Goal: Book appointment/travel/reservation

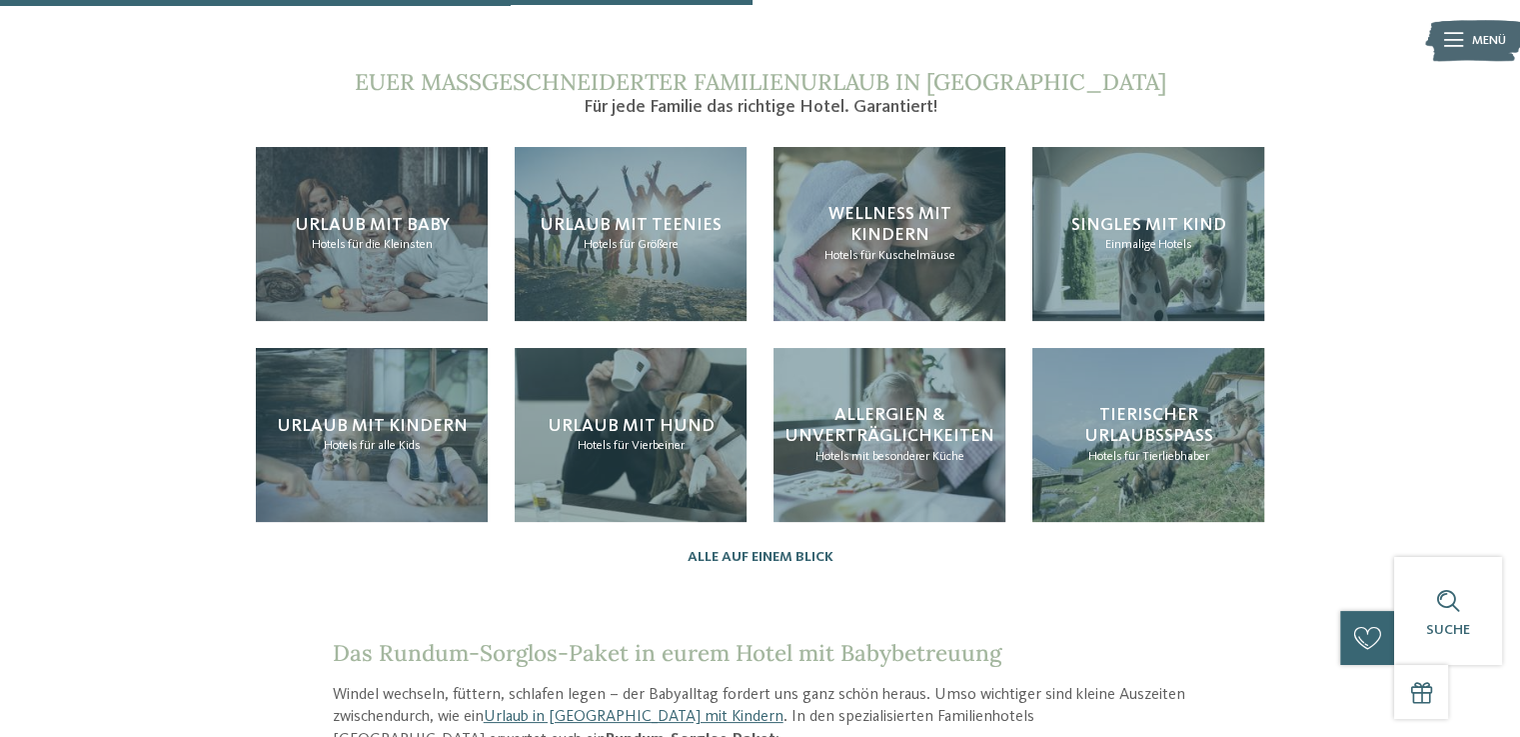
scroll to position [1967, 0]
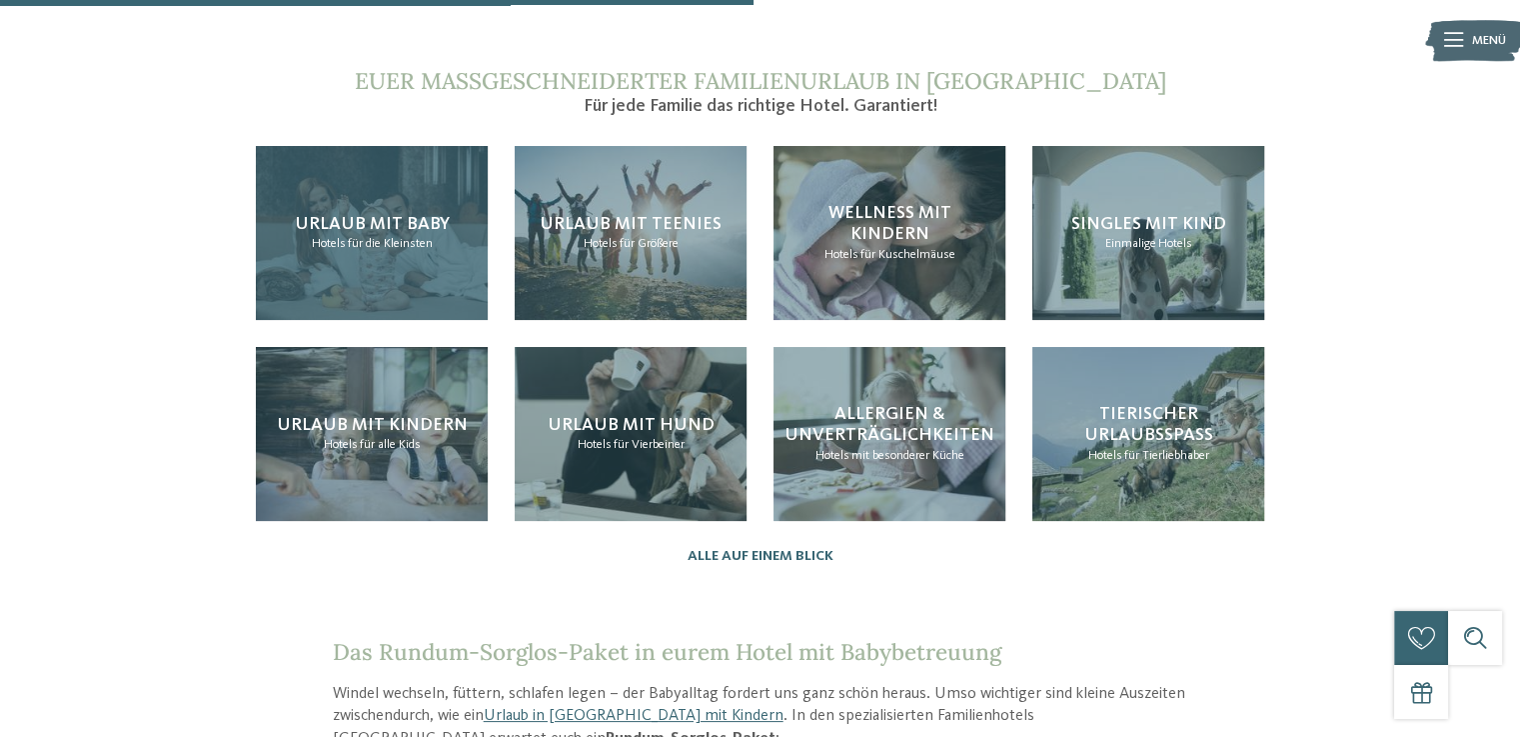
click at [466, 187] on div "Urlaub mit Baby Hotels für die Kleinsten" at bounding box center [372, 233] width 232 height 174
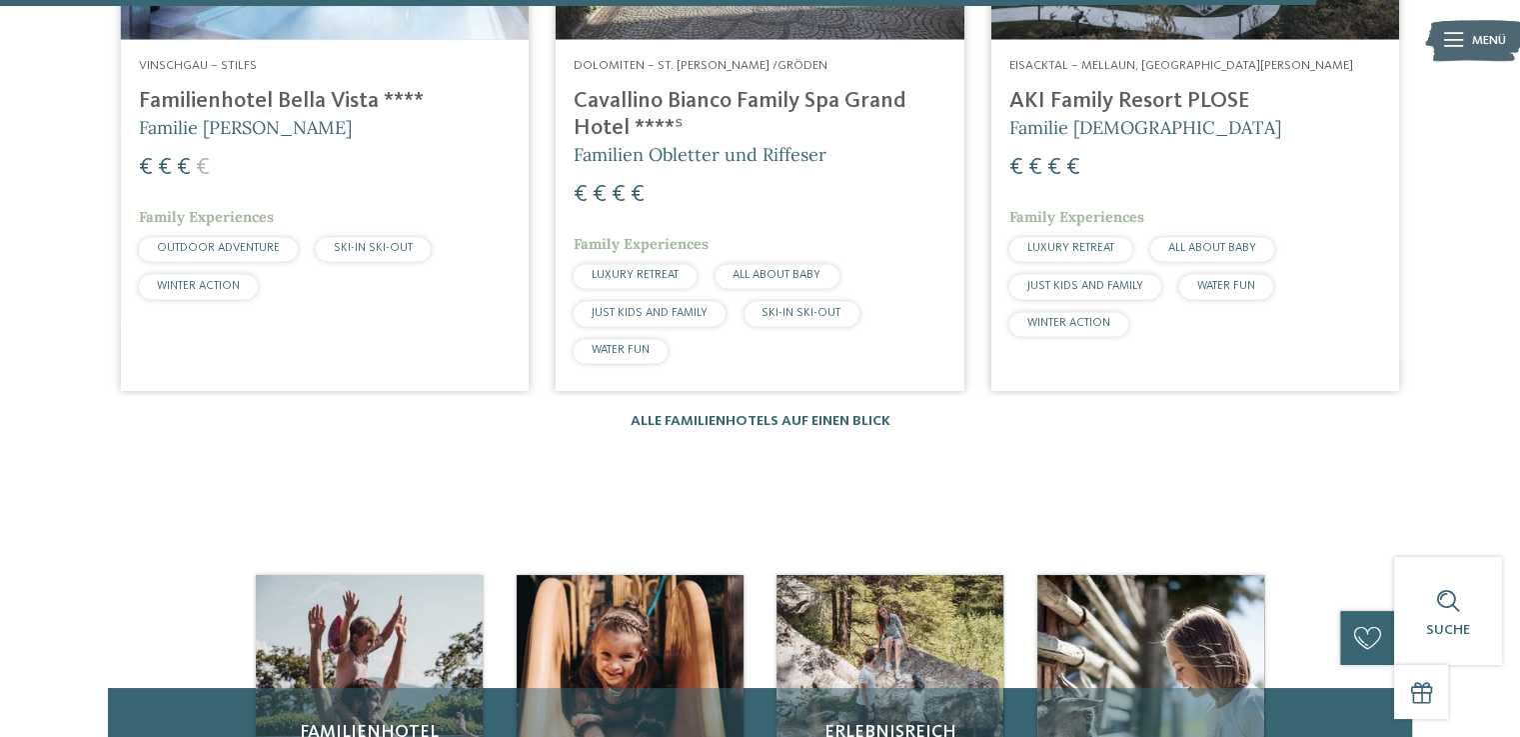
scroll to position [3459, 0]
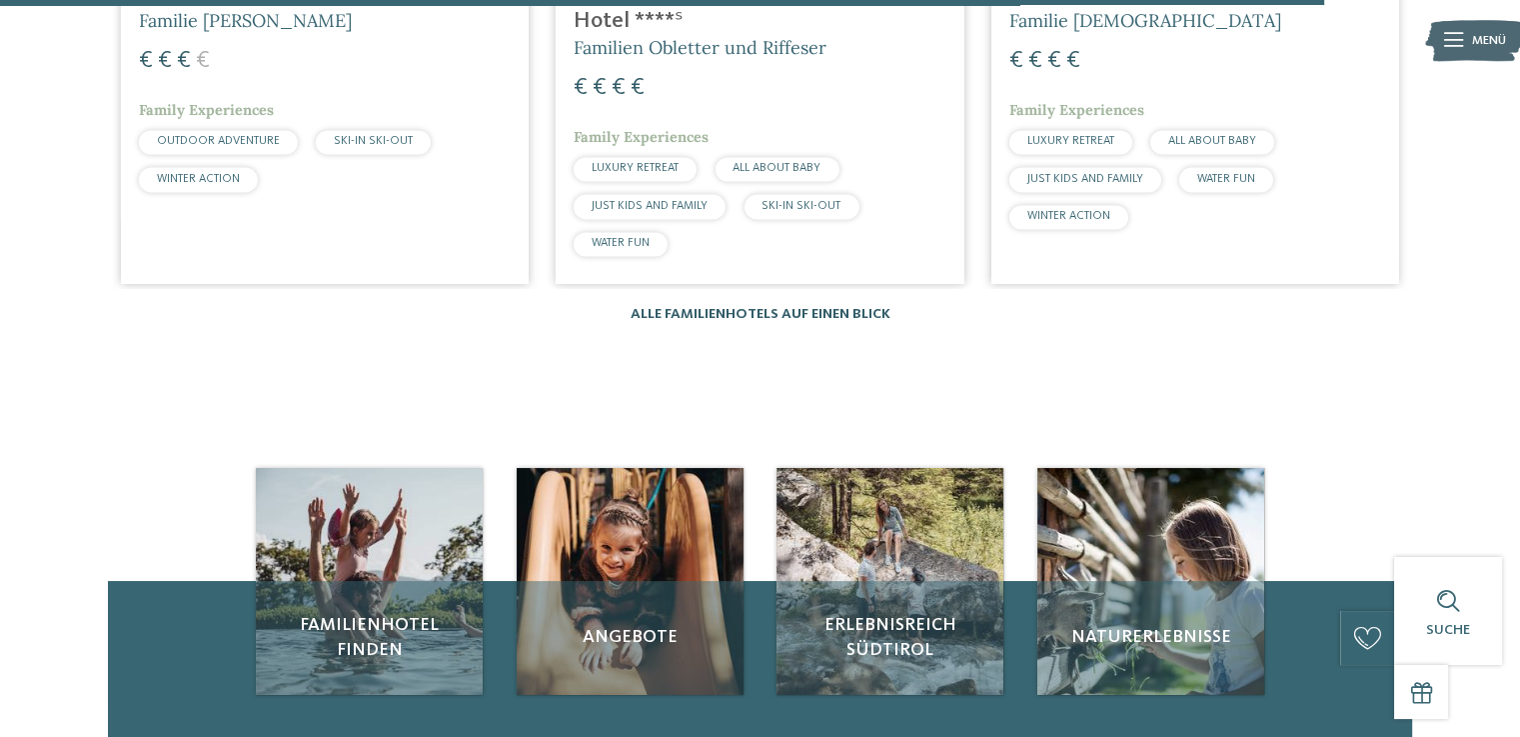
click at [785, 307] on link "Alle Familienhotels auf einen Blick" at bounding box center [761, 314] width 260 height 14
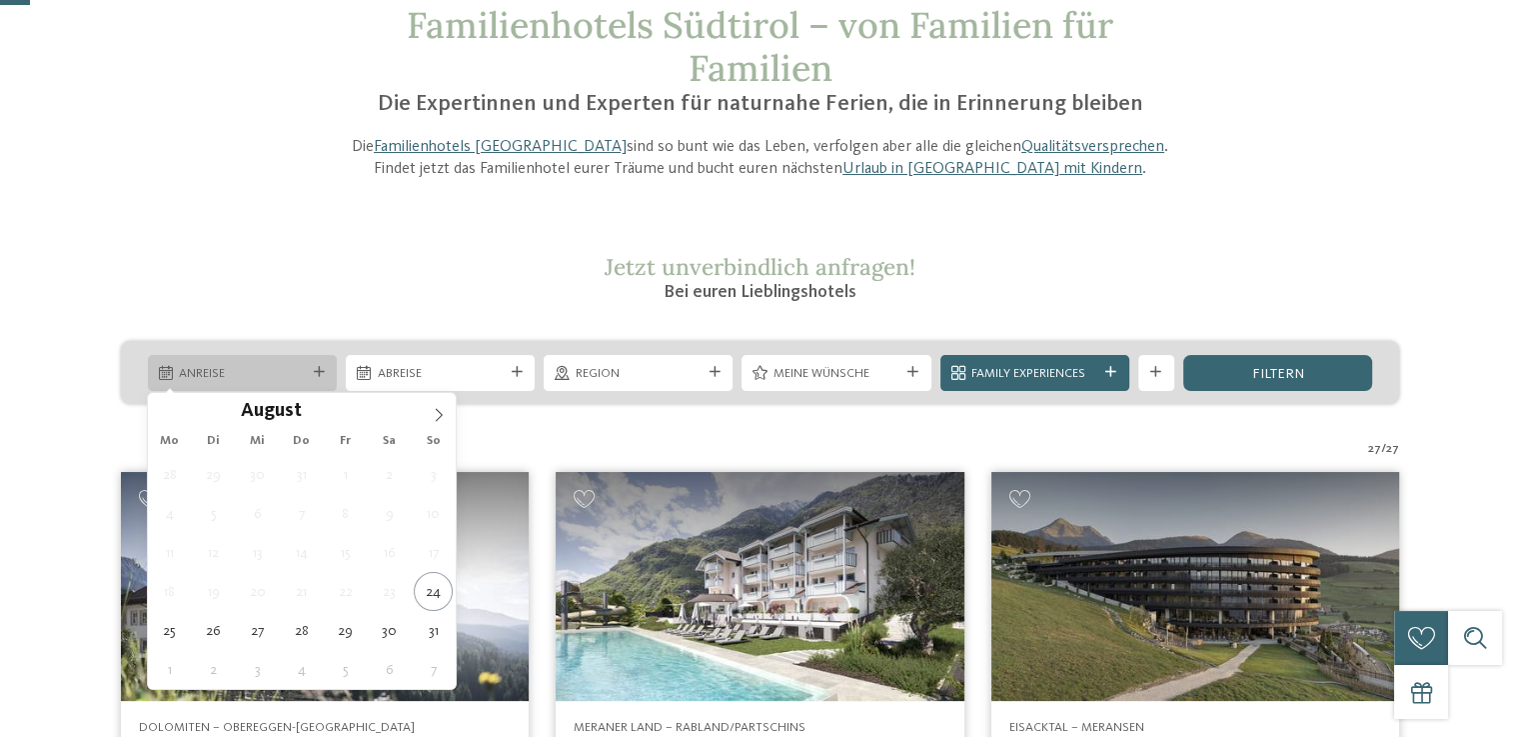
click at [272, 375] on span "Anreise" at bounding box center [242, 374] width 126 height 18
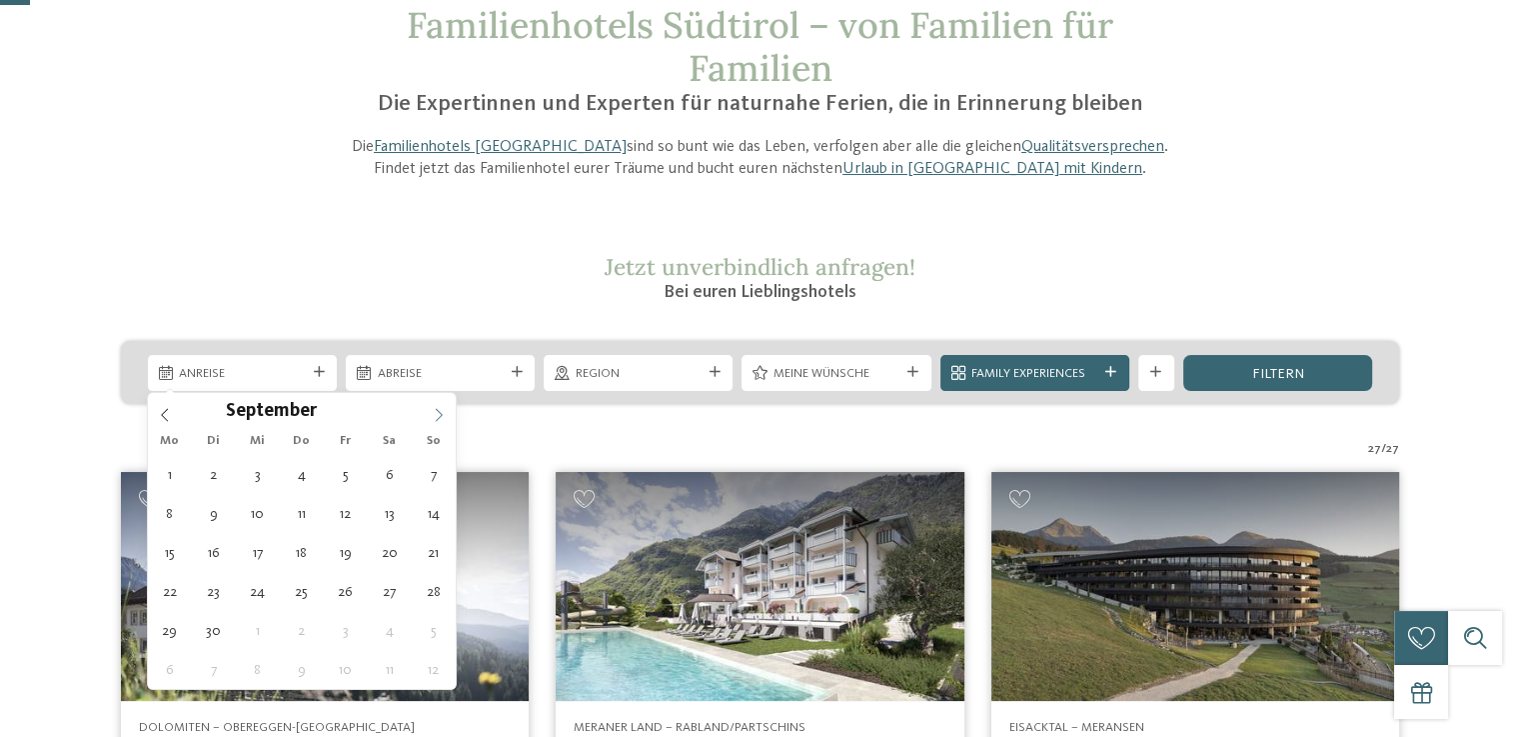
click at [436, 423] on span at bounding box center [439, 410] width 34 height 34
type div "12.10.2025"
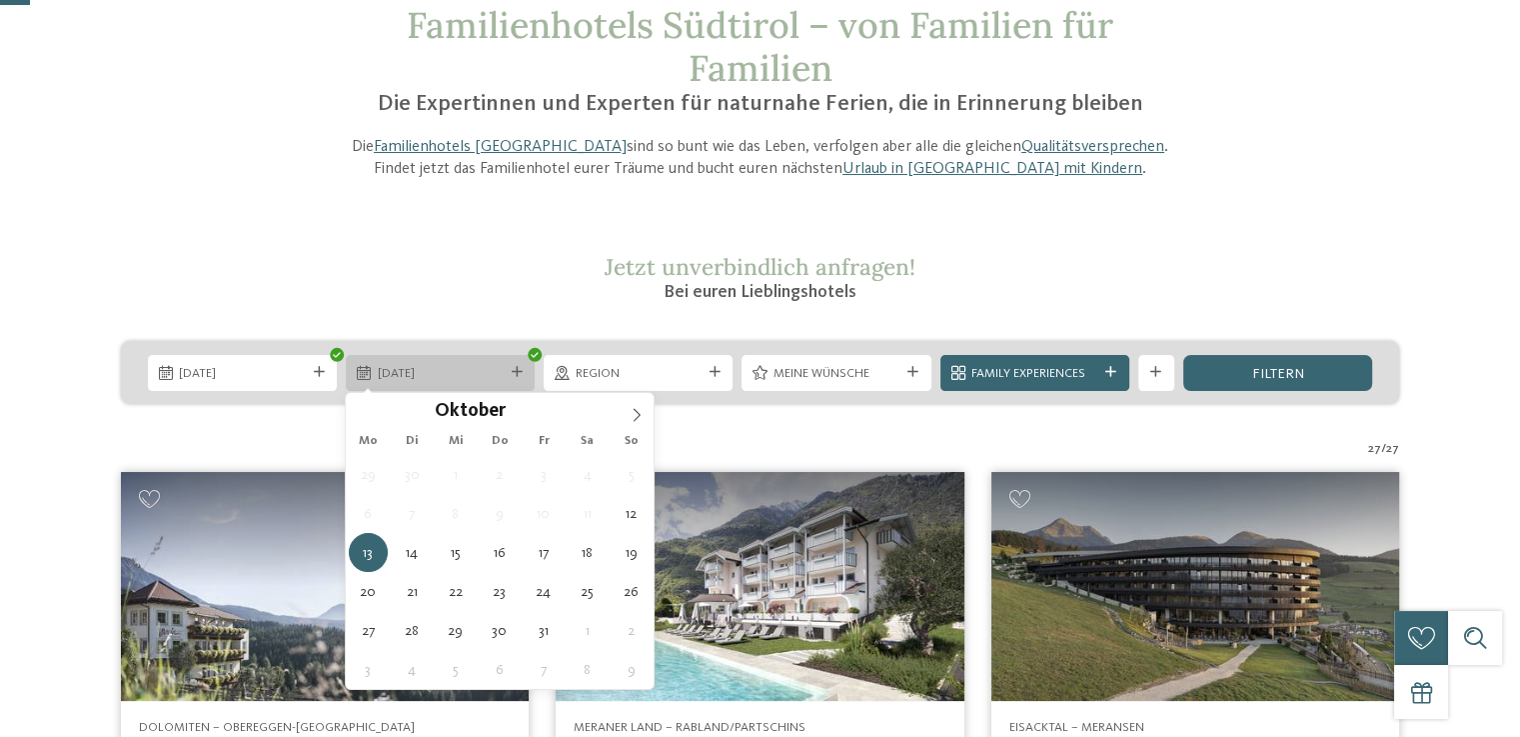
click at [517, 367] on div "13.10.2025" at bounding box center [440, 373] width 189 height 36
type div "15.10.2025"
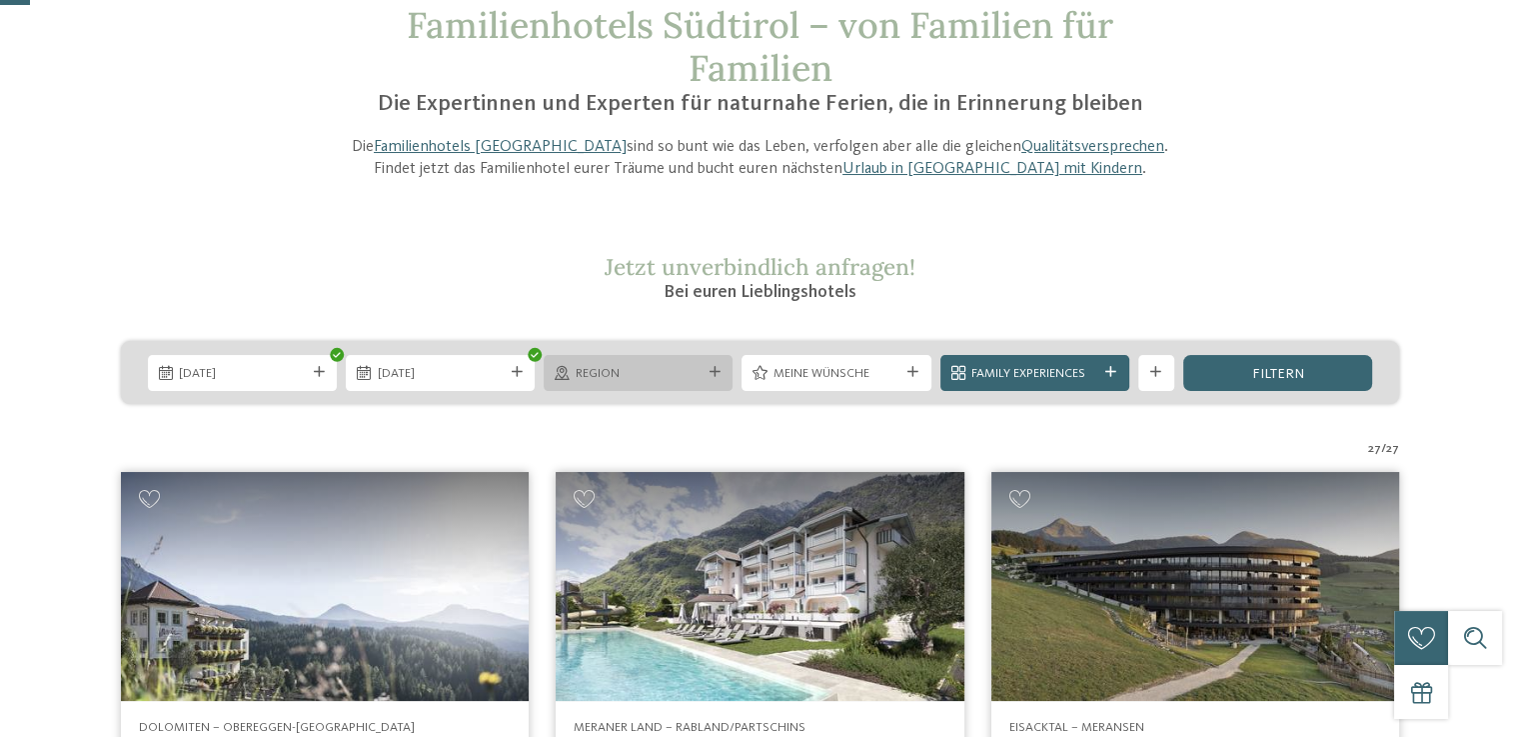
click at [672, 385] on div "Region" at bounding box center [638, 373] width 189 height 36
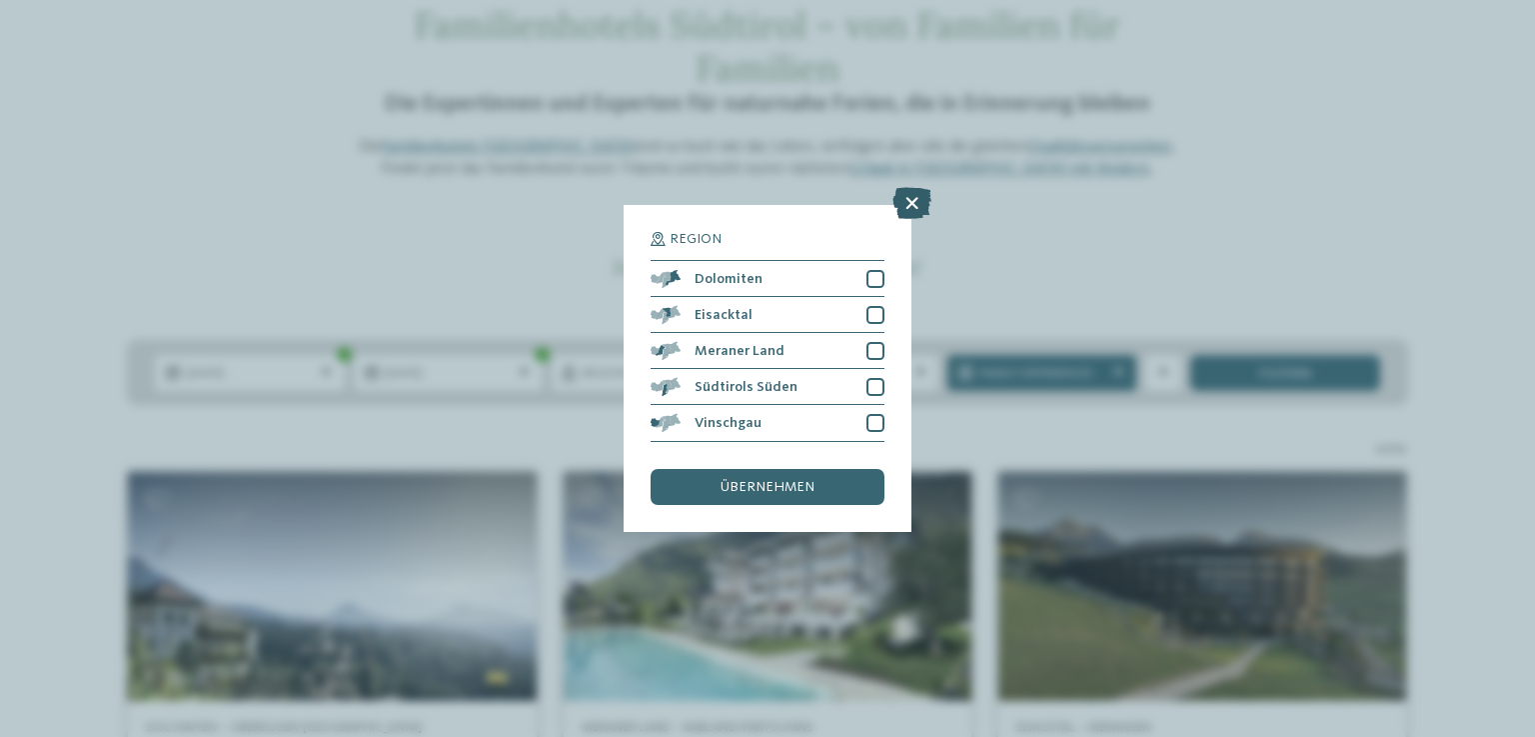
click at [907, 210] on icon at bounding box center [912, 204] width 39 height 32
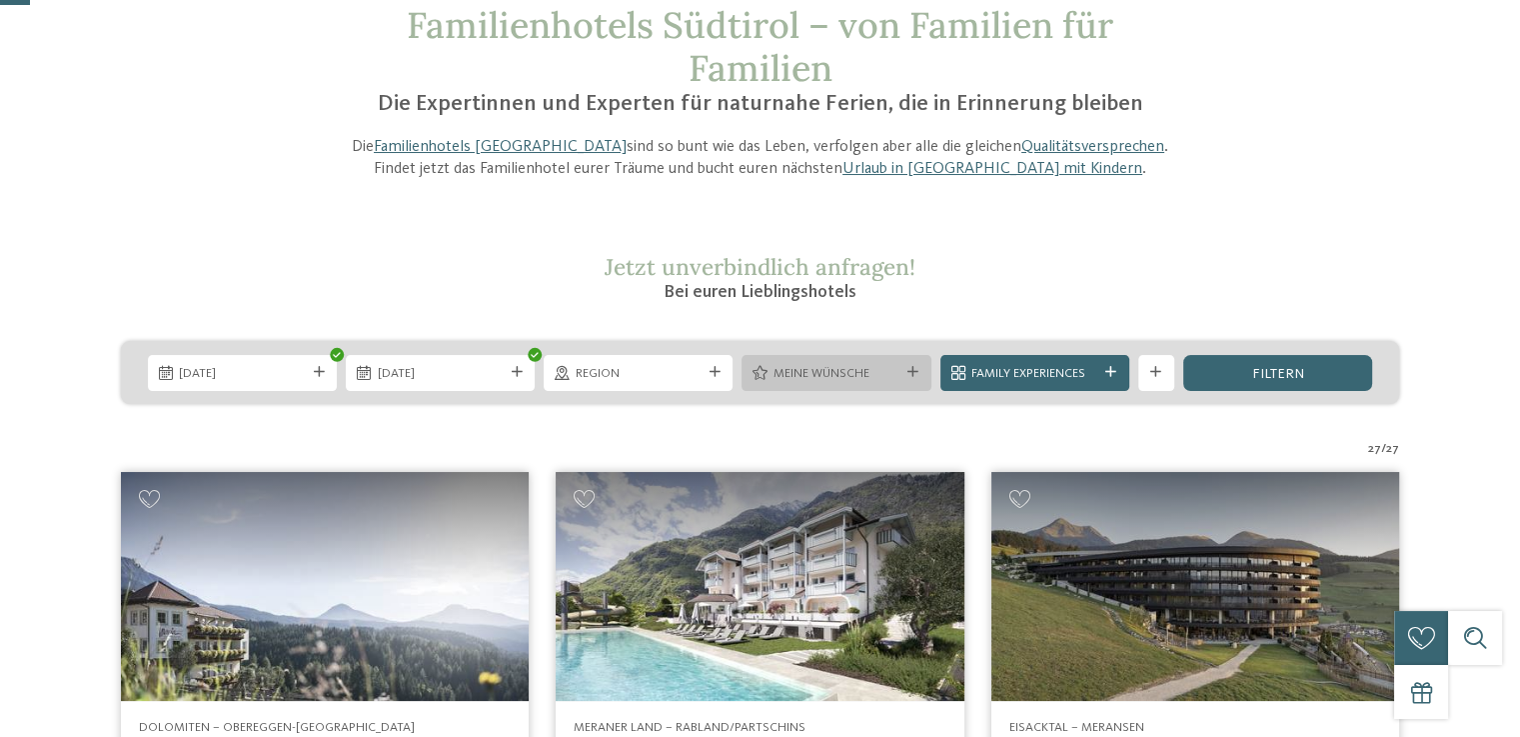
click at [903, 365] on div "Meine Wünsche" at bounding box center [836, 373] width 189 height 36
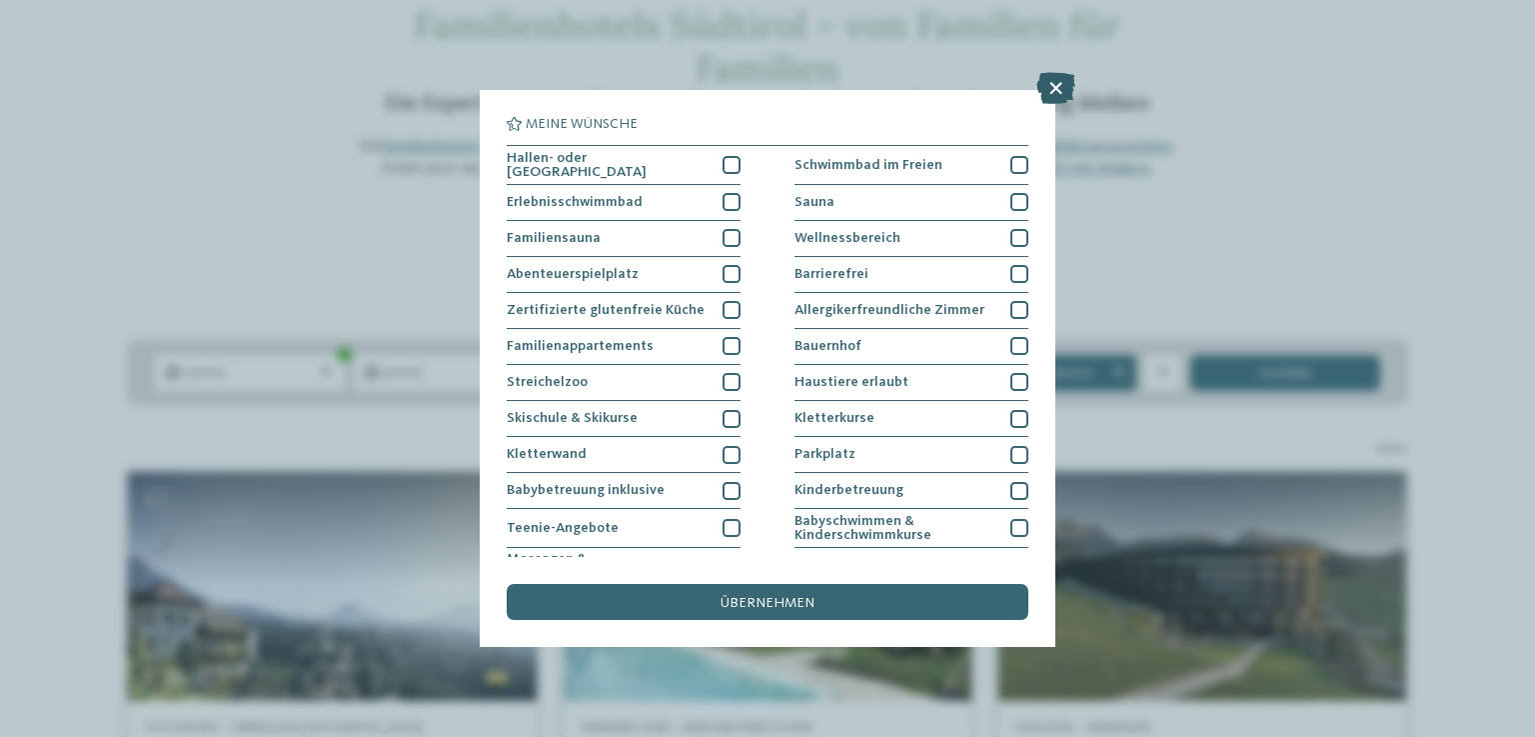
click at [1049, 101] on icon at bounding box center [1055, 88] width 39 height 32
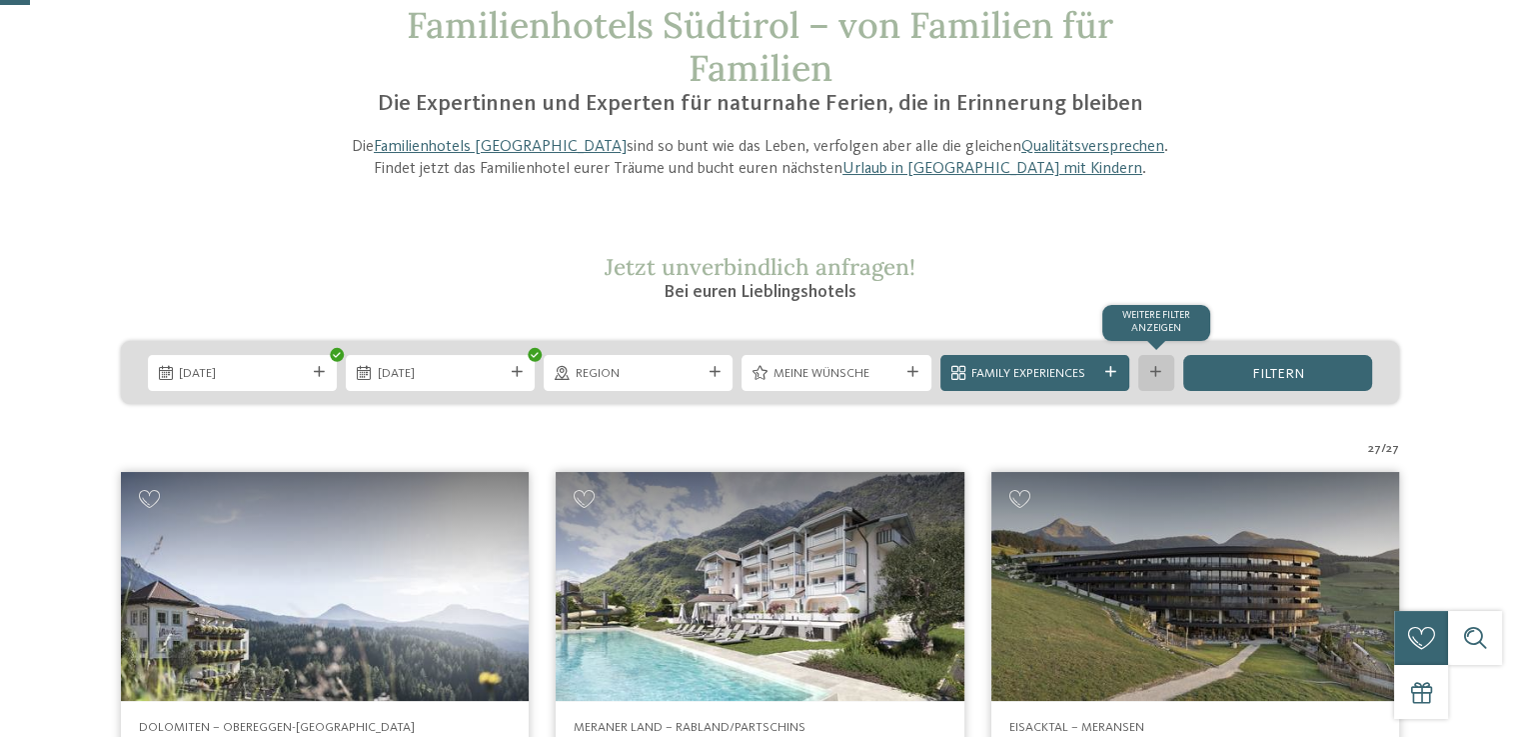
click at [1165, 364] on div "Weitere Filter anzeigen" at bounding box center [1156, 373] width 36 height 36
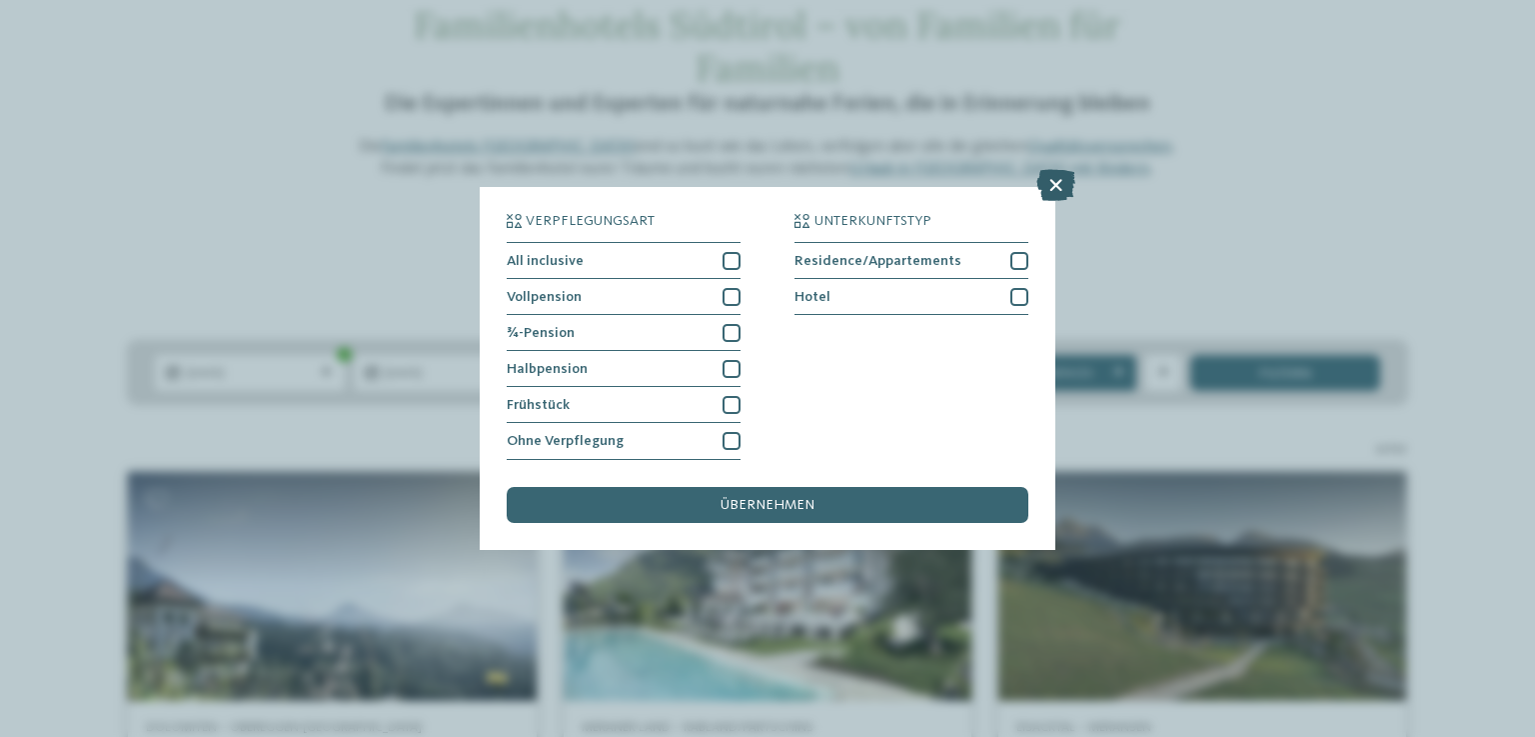
click at [1060, 175] on icon at bounding box center [1055, 186] width 39 height 32
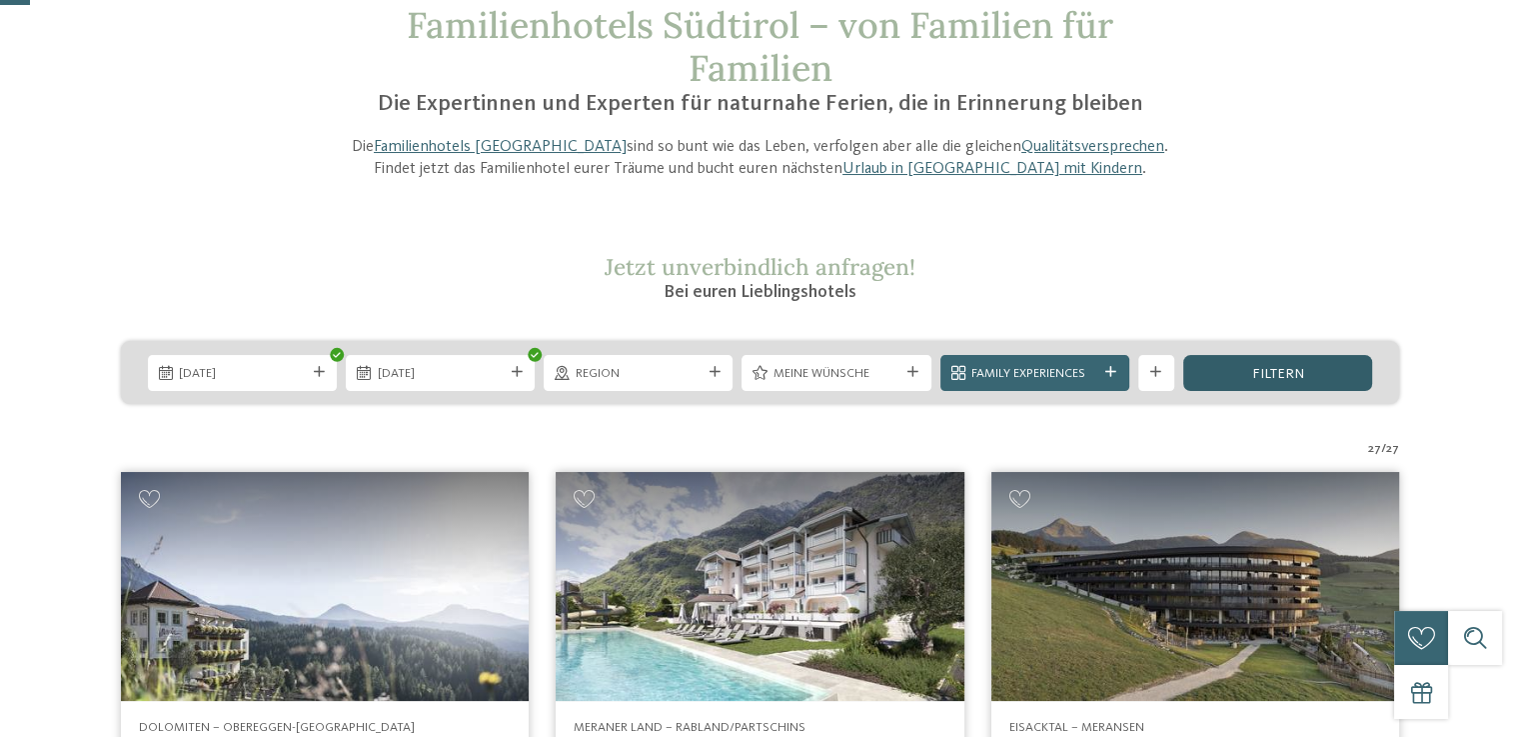
click at [1278, 381] on div "filtern" at bounding box center [1277, 373] width 189 height 36
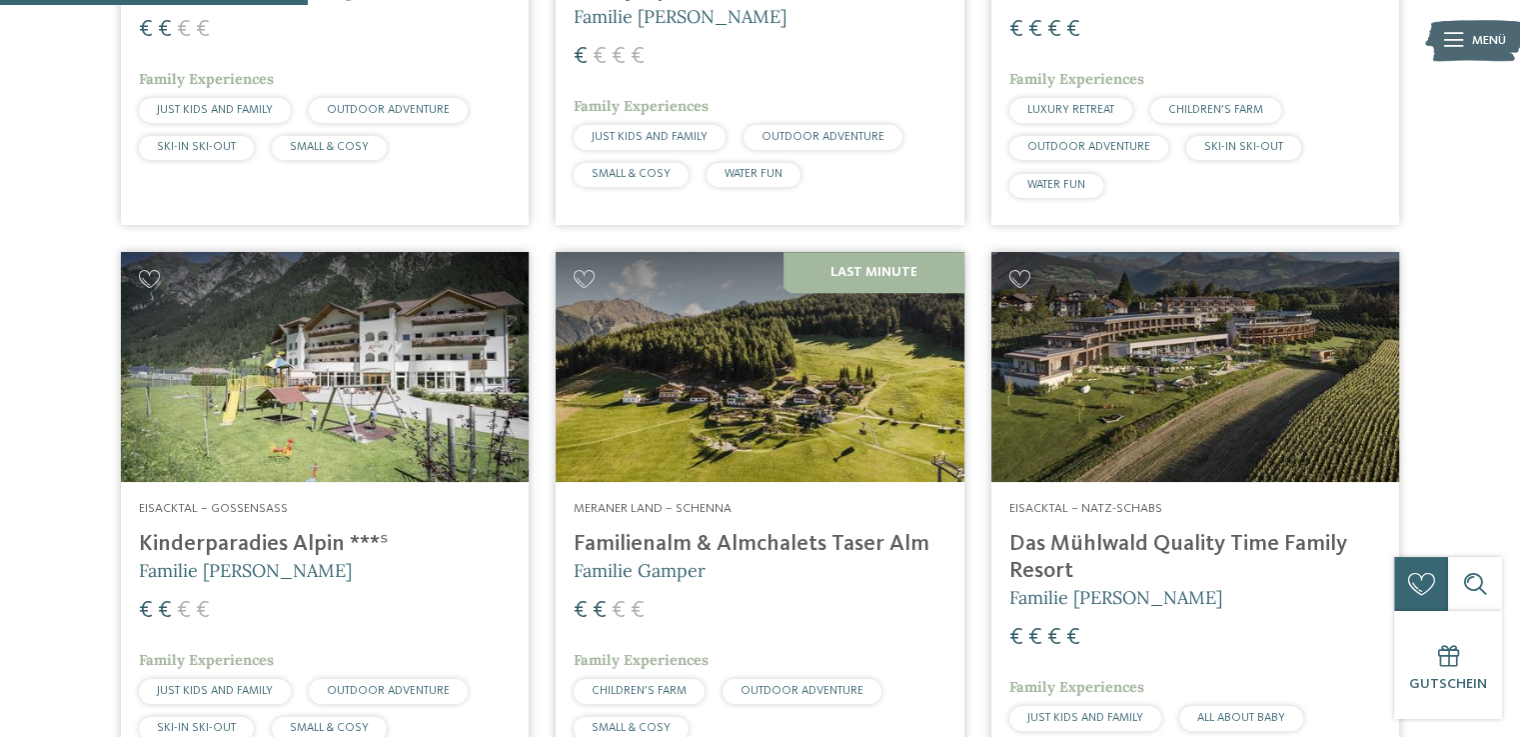
scroll to position [1033, 0]
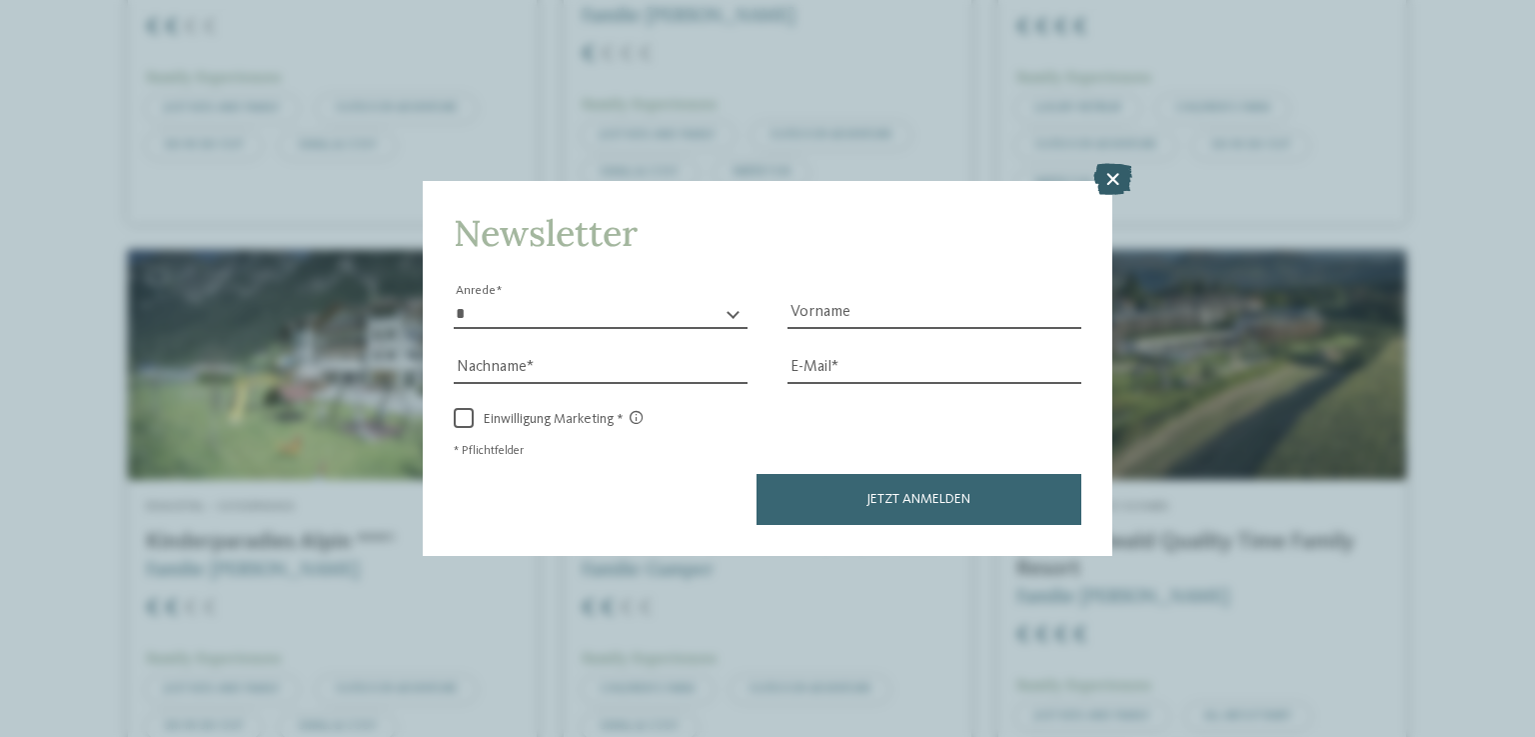
click at [1124, 171] on icon at bounding box center [1112, 179] width 39 height 32
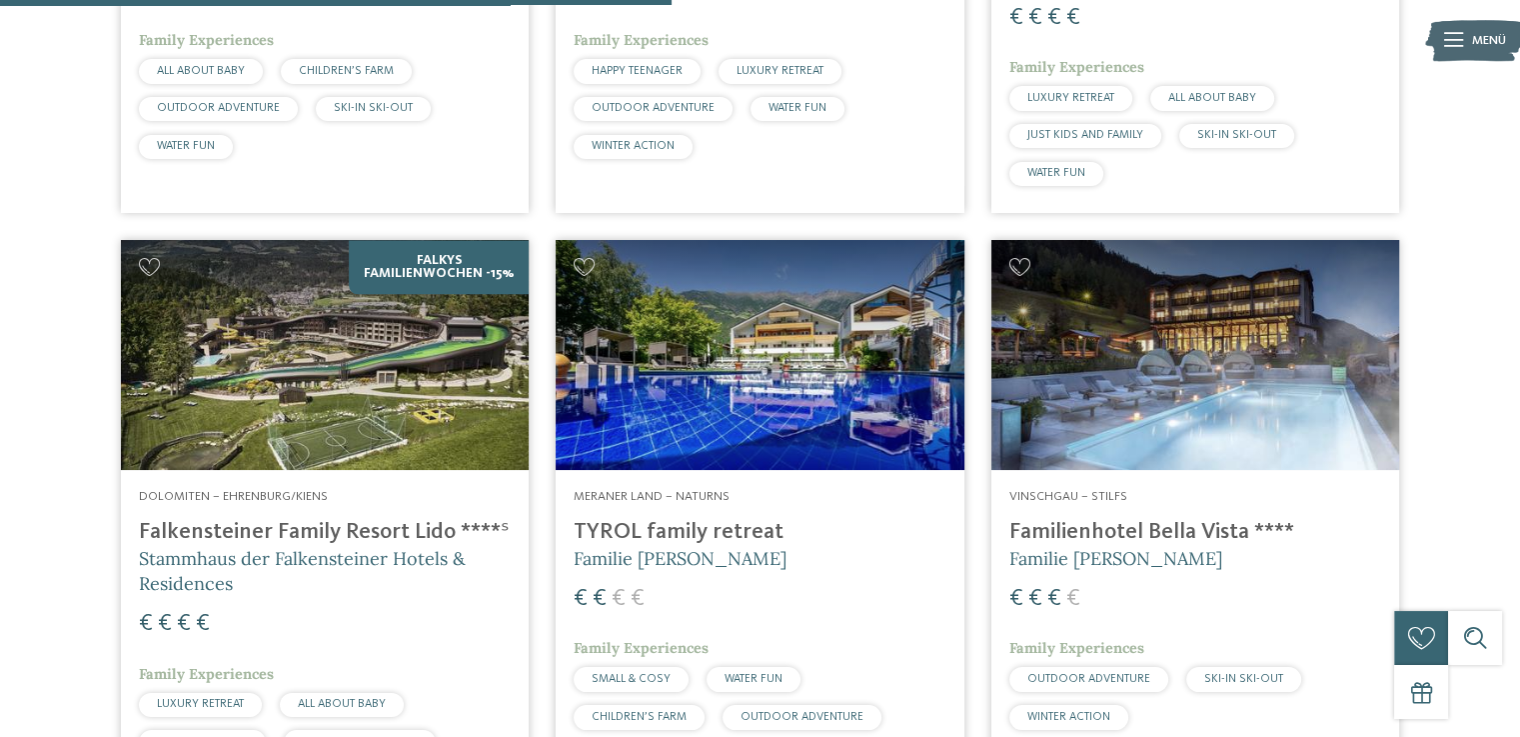
scroll to position [2260, 0]
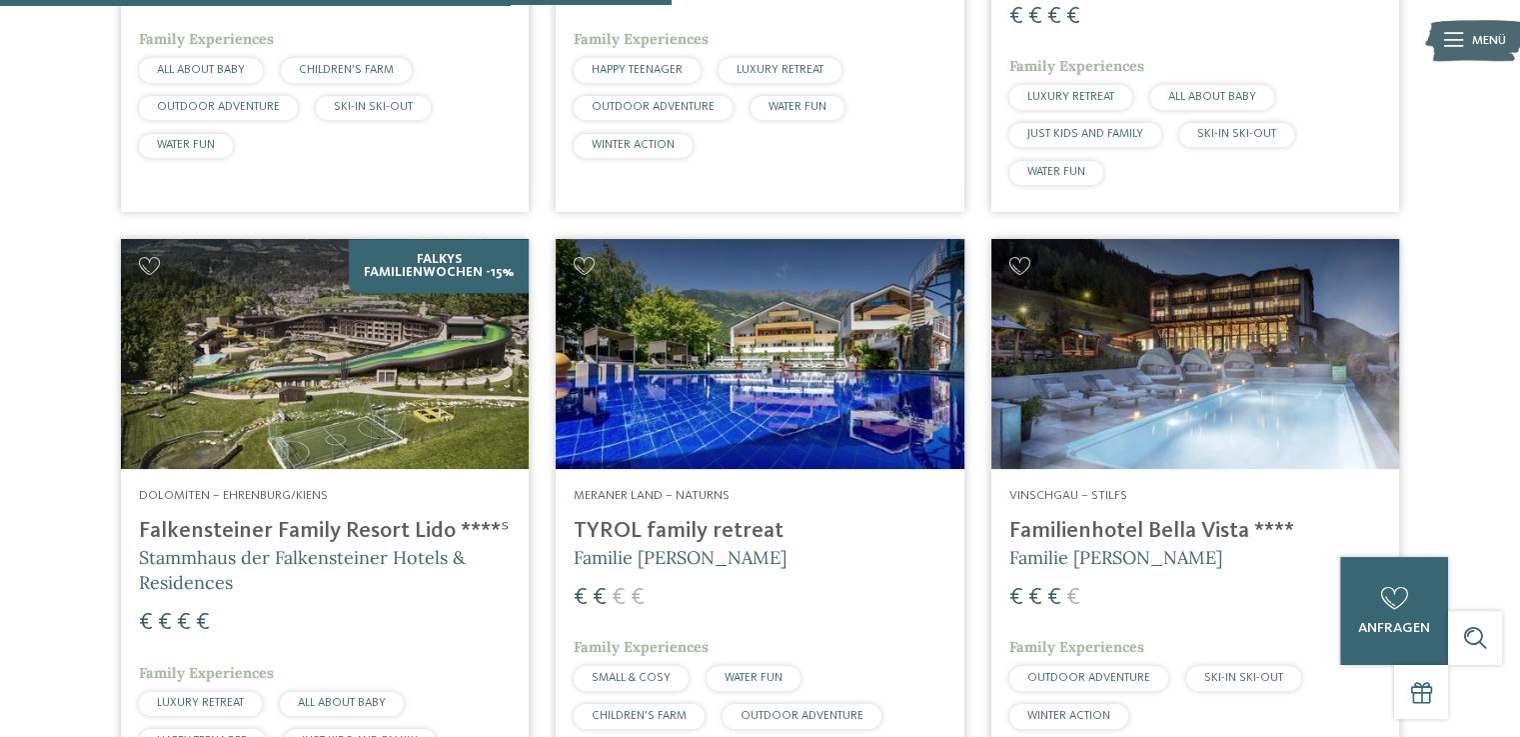
click at [594, 529] on h4 "TYROL family retreat" at bounding box center [760, 531] width 372 height 27
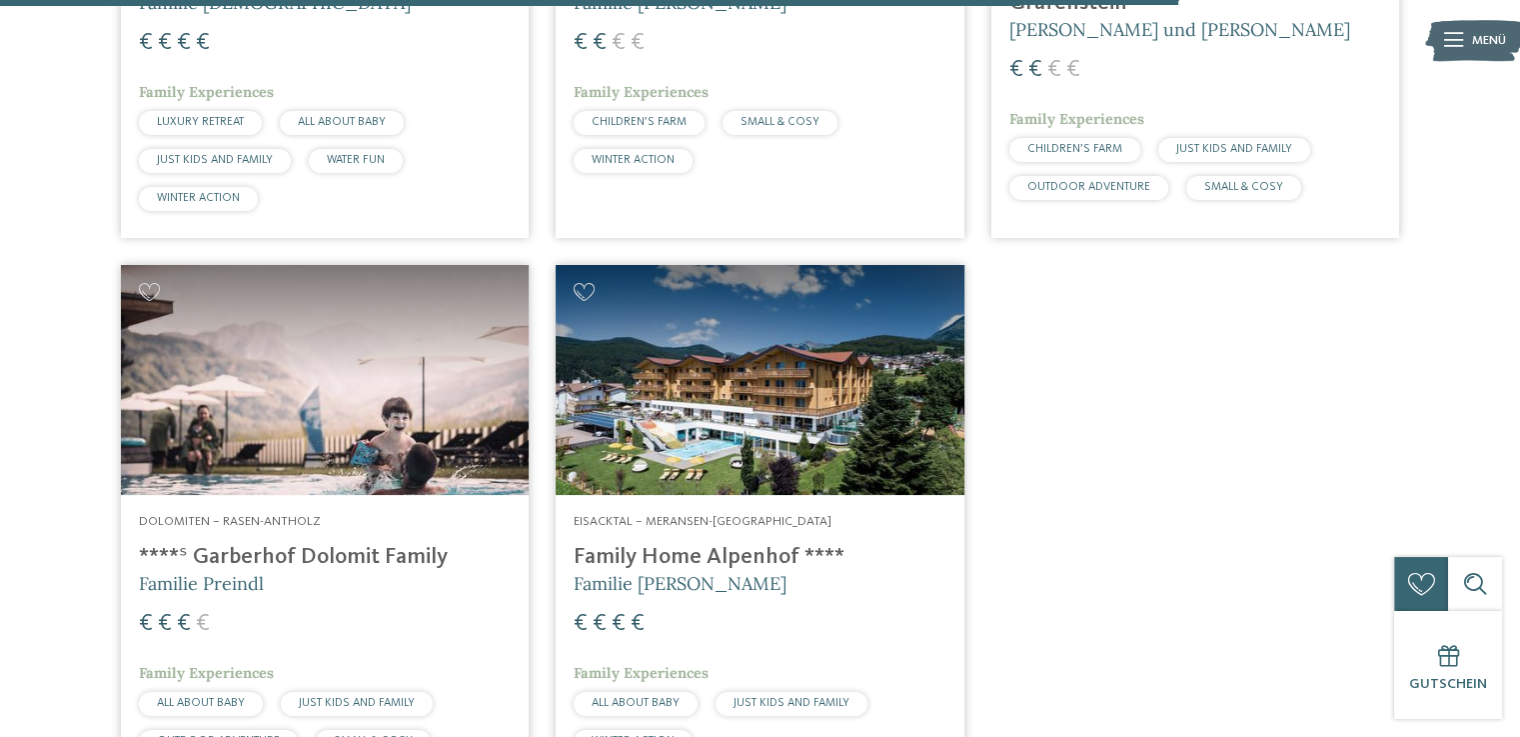
scroll to position [3965, 0]
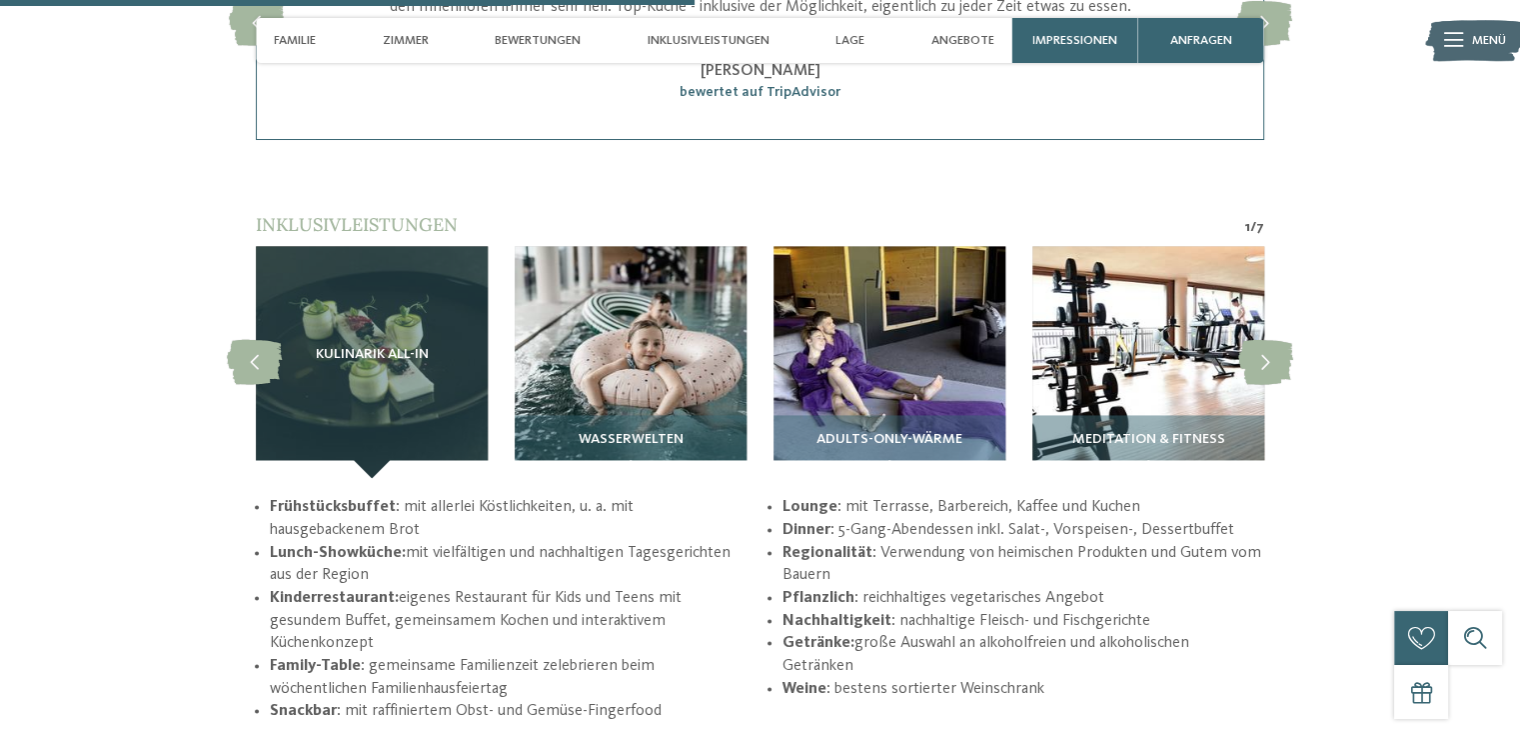
scroll to position [2915, 0]
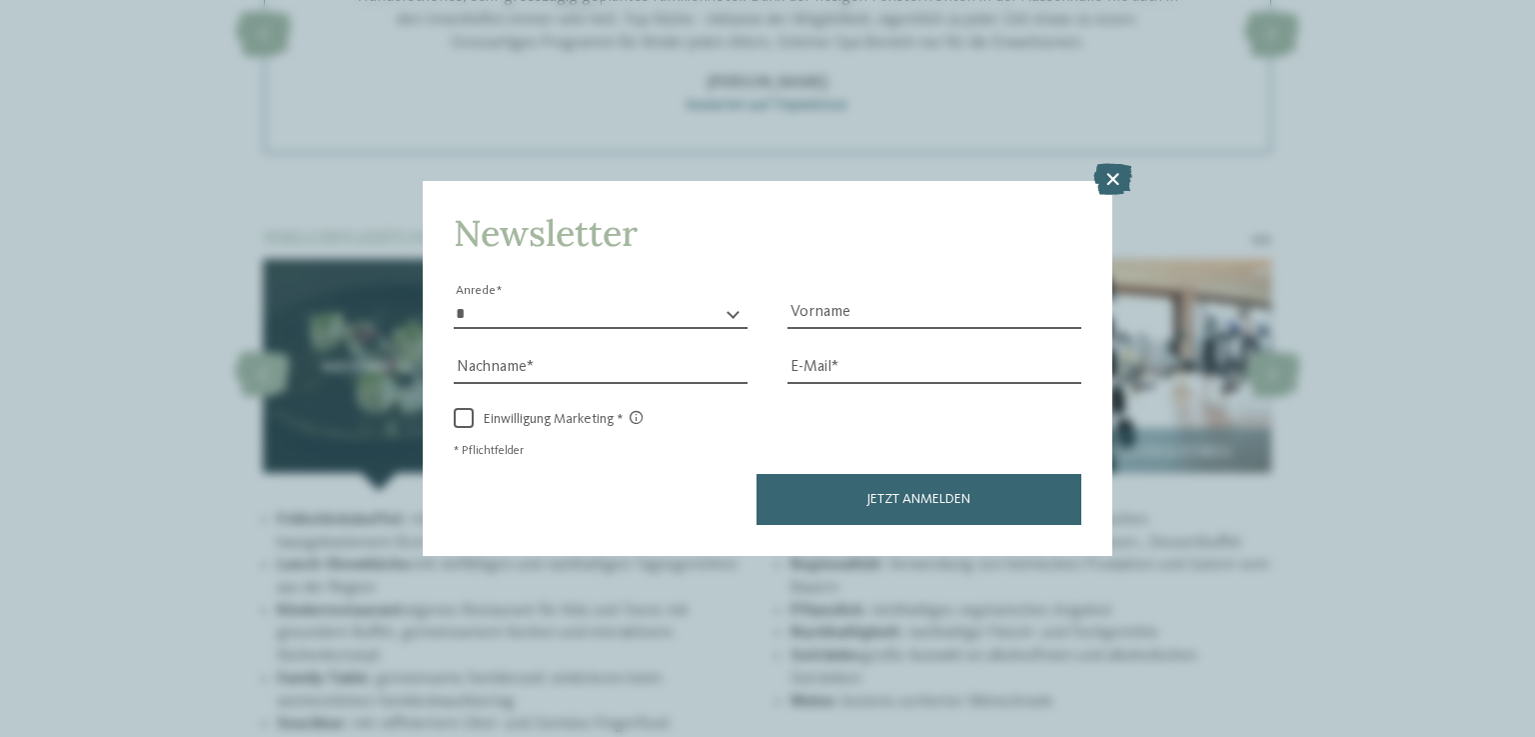
click at [1134, 183] on div "Newsletter * **** **** ******* ****** Anrede Vorname Nachname Link" at bounding box center [767, 368] width 1535 height 737
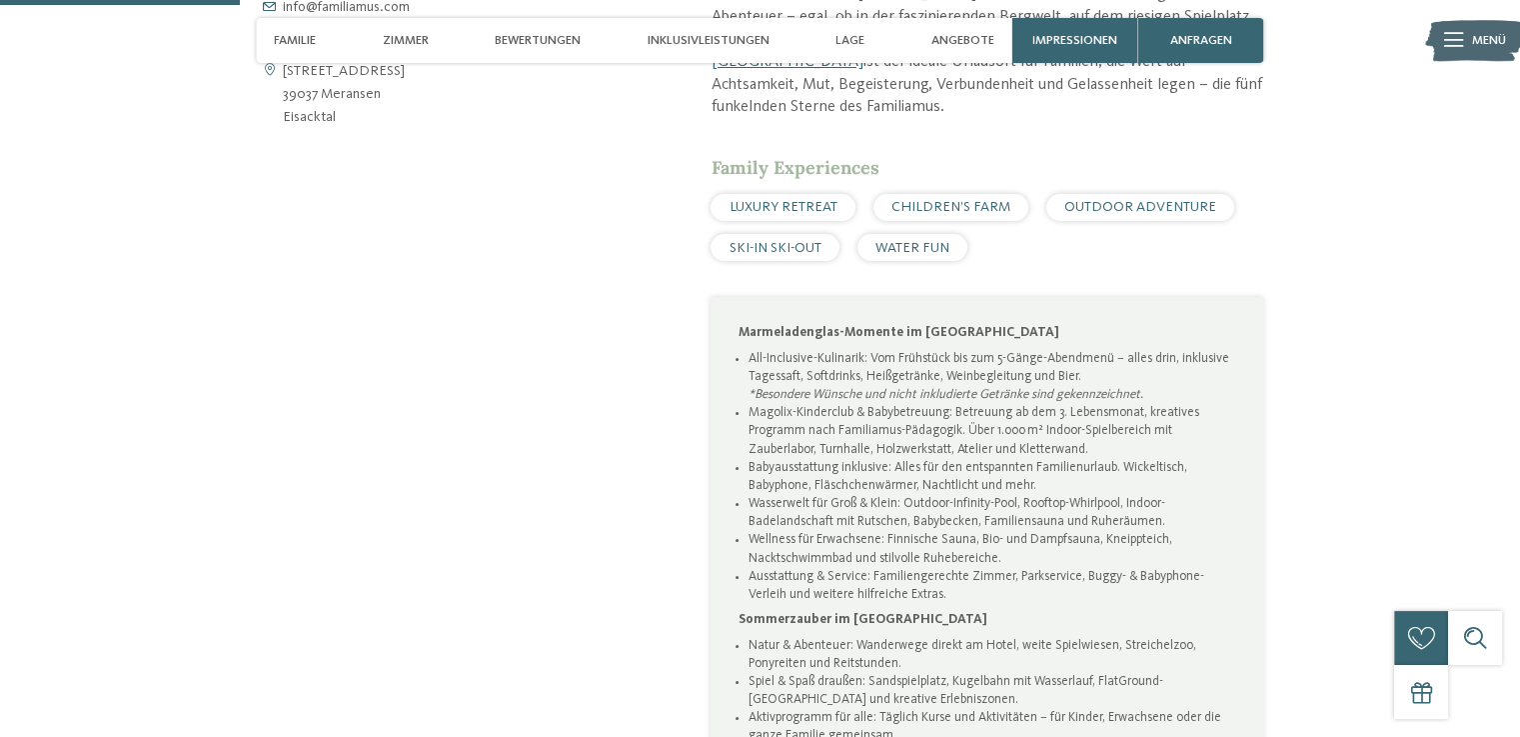
scroll to position [0, 0]
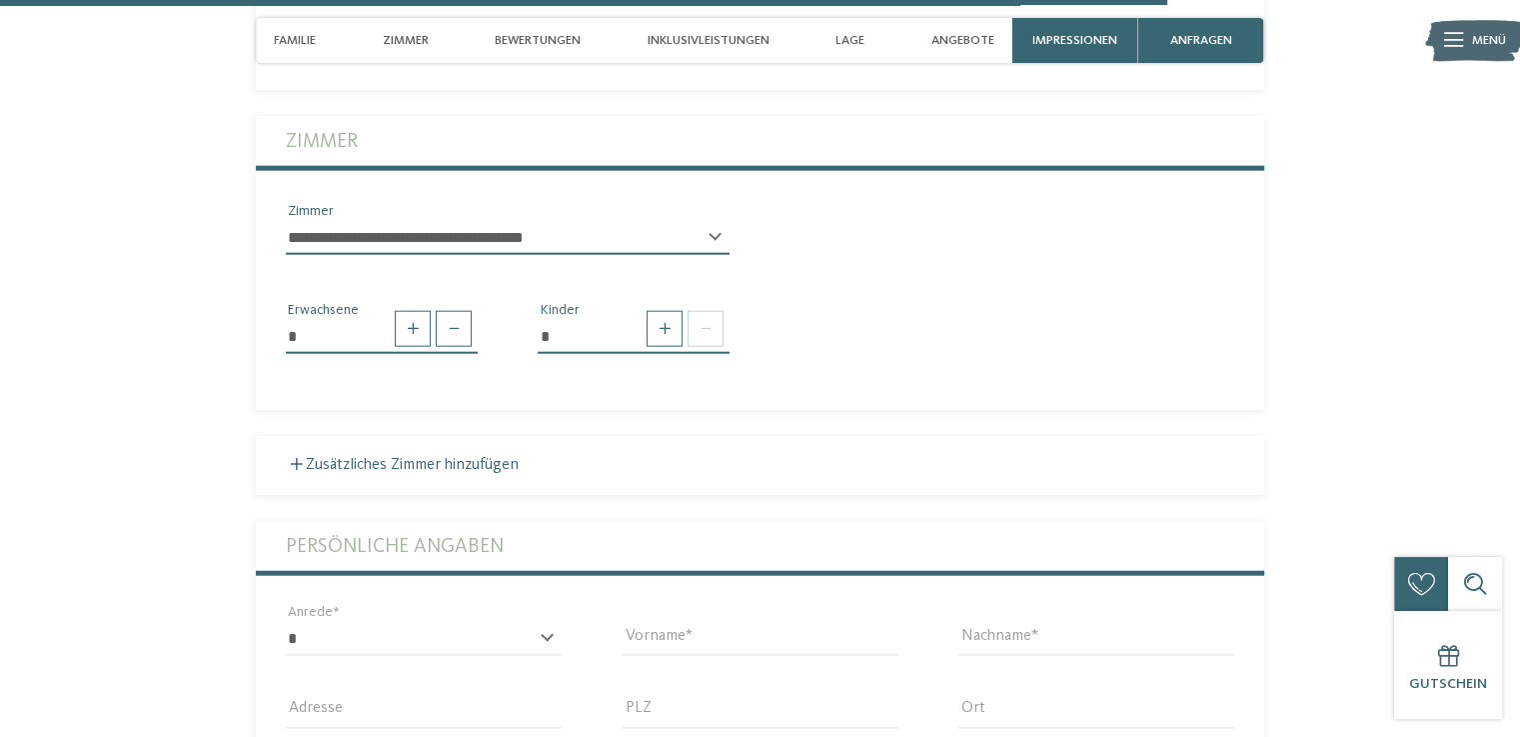
scroll to position [4761, 0]
